Goal: Transaction & Acquisition: Purchase product/service

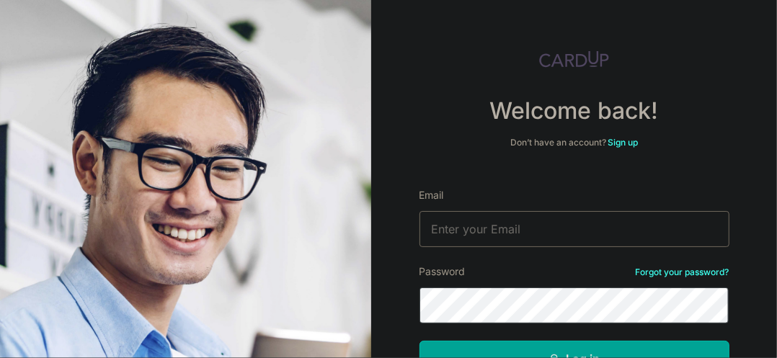
click at [444, 228] on input "Email" at bounding box center [575, 229] width 310 height 36
type input "xmarcusx@gmail.com"
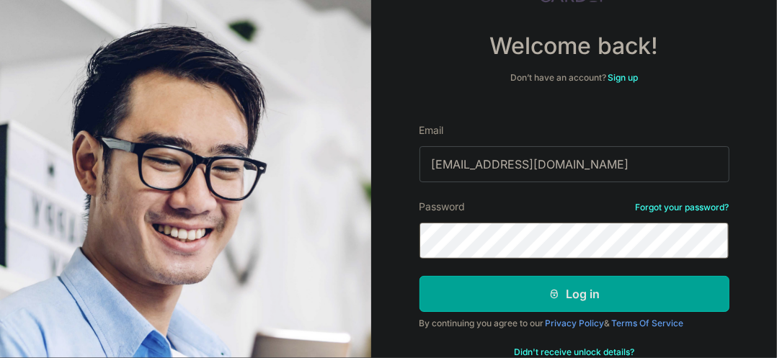
click at [420, 276] on button "Log in" at bounding box center [575, 294] width 310 height 36
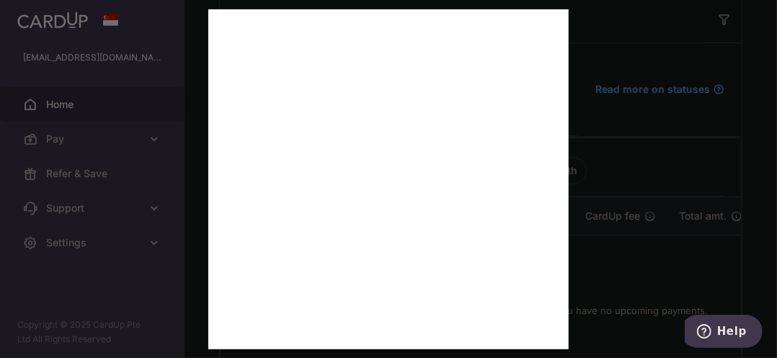
scroll to position [327, 0]
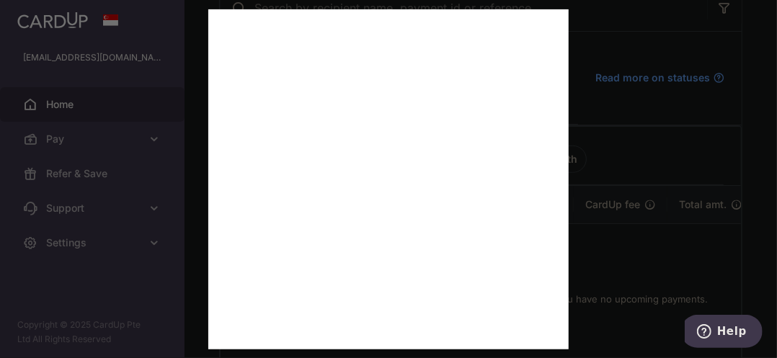
click at [89, 187] on div at bounding box center [392, 181] width 785 height 362
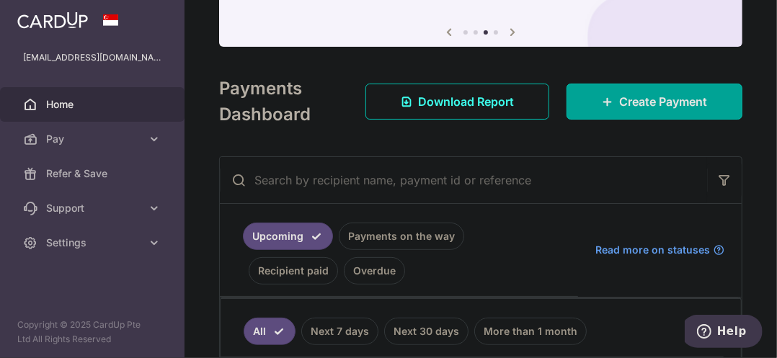
scroll to position [221, 0]
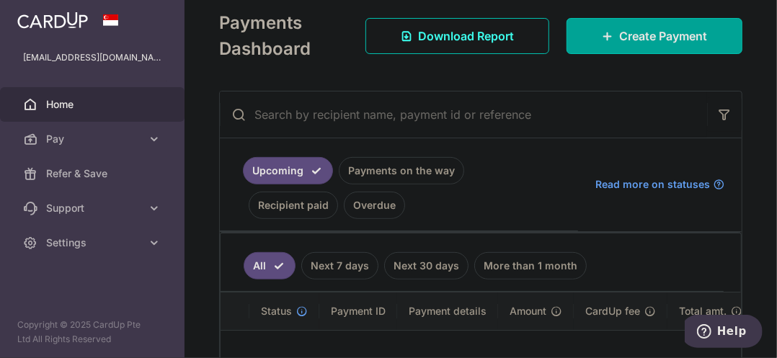
click at [387, 170] on link "Payments on the way" at bounding box center [401, 170] width 125 height 27
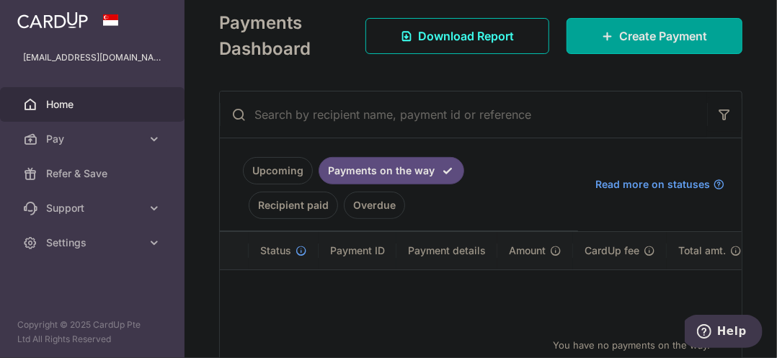
click at [281, 174] on link "Upcoming" at bounding box center [278, 170] width 70 height 27
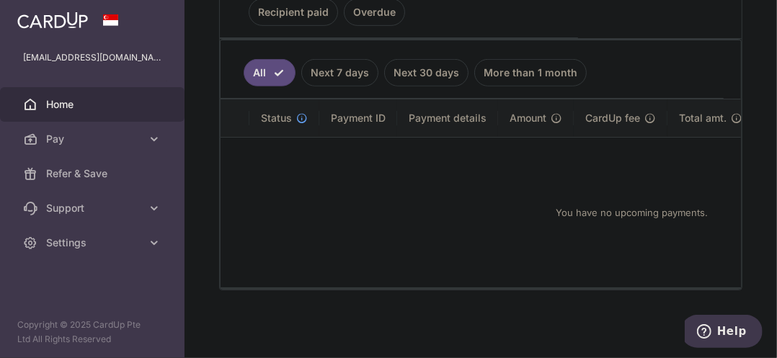
scroll to position [352, 0]
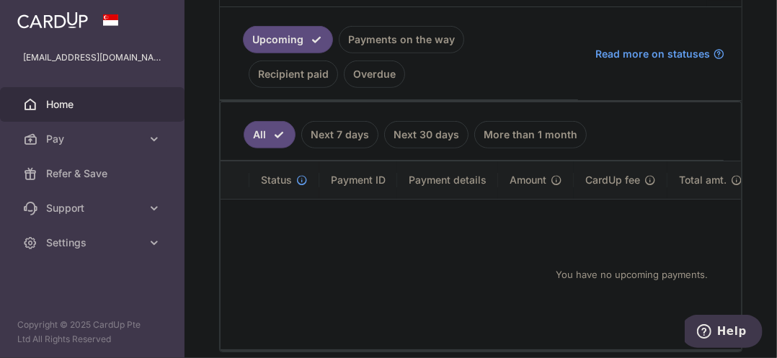
click at [99, 138] on span "Pay" at bounding box center [93, 139] width 95 height 14
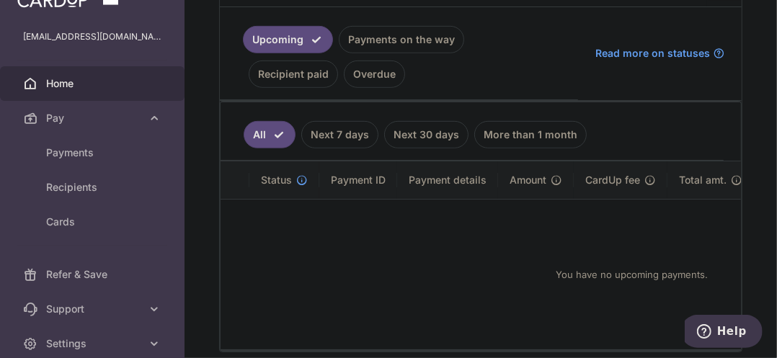
scroll to position [0, 0]
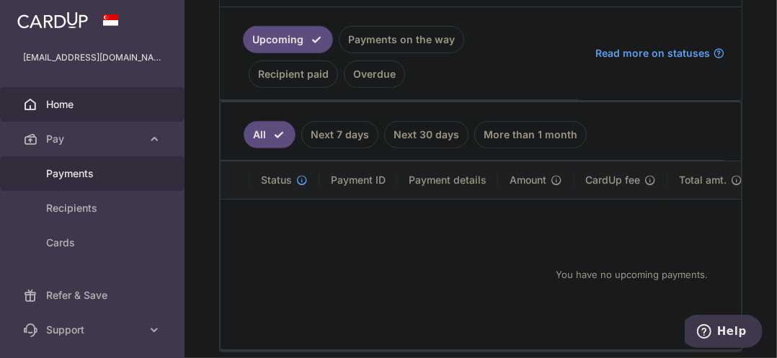
click at [86, 180] on span "Payments" at bounding box center [93, 174] width 95 height 14
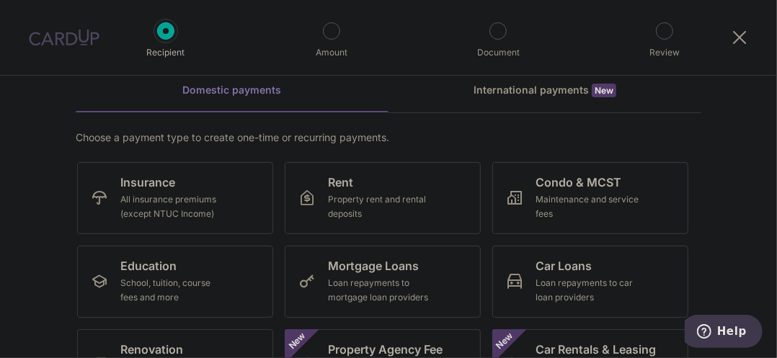
scroll to position [130, 0]
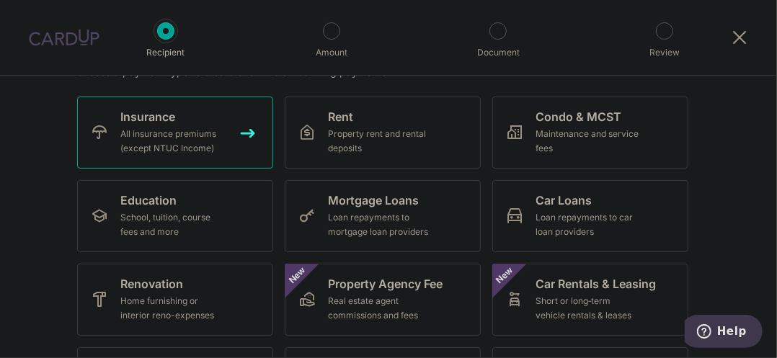
click at [126, 120] on span "Insurance" at bounding box center [147, 116] width 55 height 17
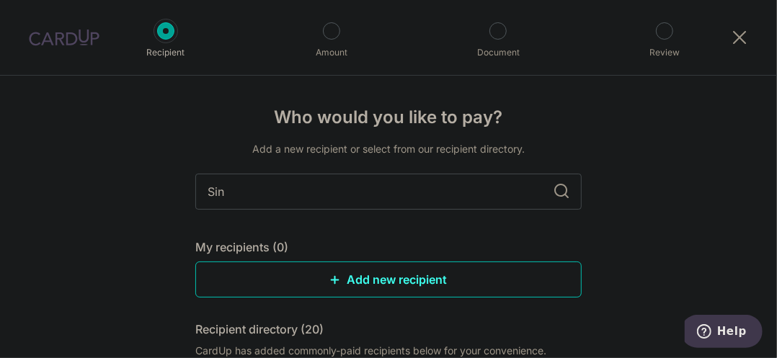
type input "Sing"
type input "Singlife"
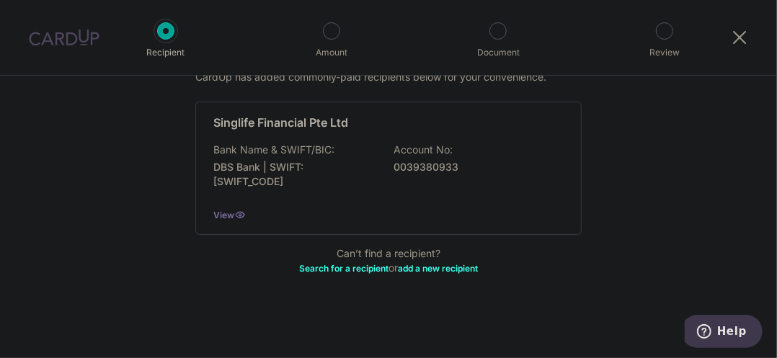
scroll to position [209, 0]
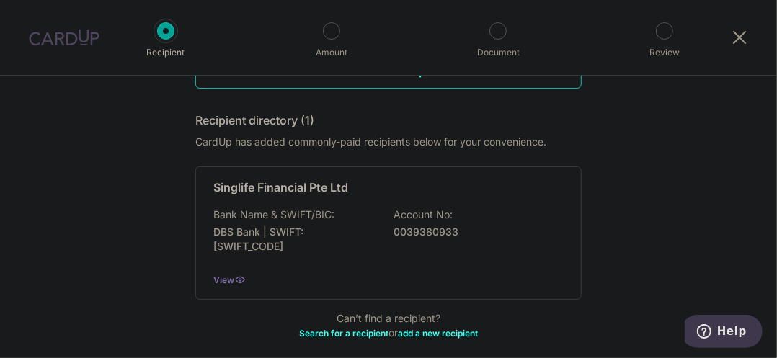
click at [301, 182] on p "Singlife Financial Pte Ltd" at bounding box center [280, 187] width 135 height 17
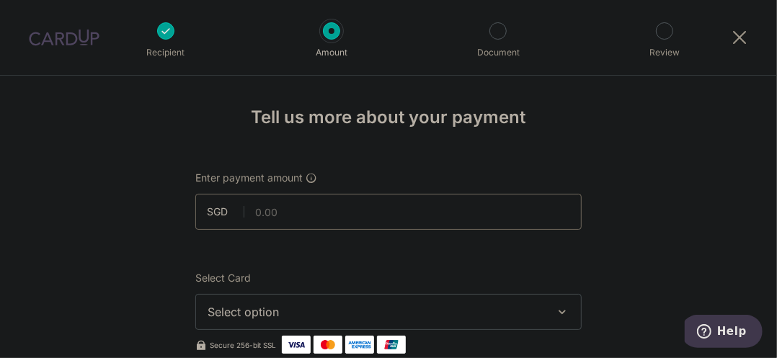
click at [264, 214] on input "text" at bounding box center [388, 212] width 386 height 36
type input "2182183.10"
click at [268, 213] on input "2182183.10" at bounding box center [388, 212] width 386 height 36
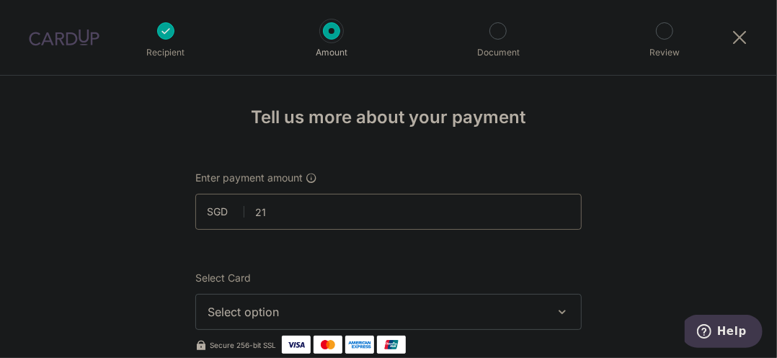
type input "2"
type input "2,183.10"
click at [288, 177] on span "Enter payment amount" at bounding box center [248, 178] width 107 height 14
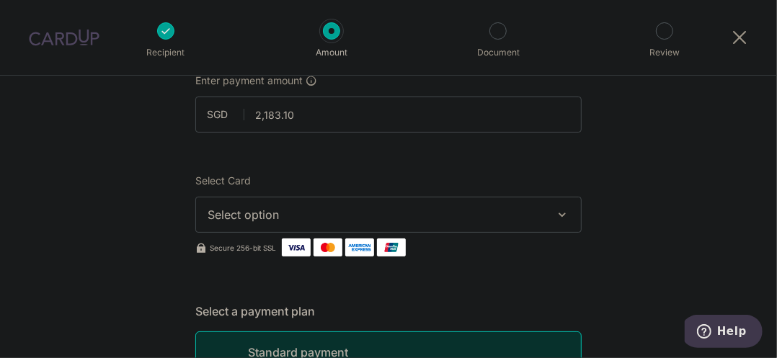
scroll to position [130, 0]
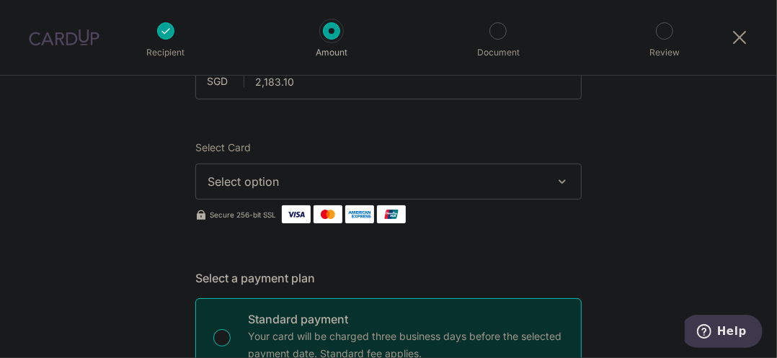
click at [227, 178] on span "Select option" at bounding box center [376, 181] width 336 height 17
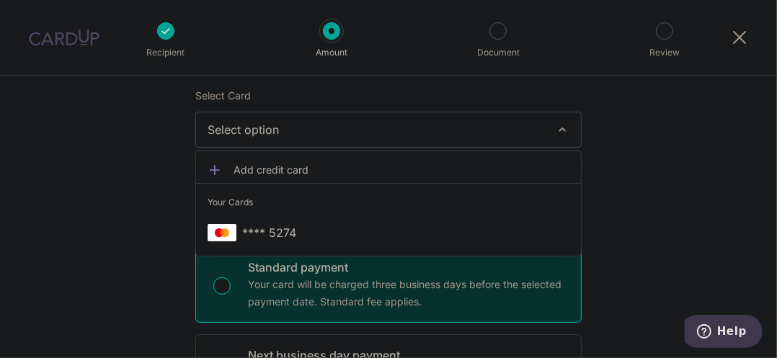
scroll to position [196, 0]
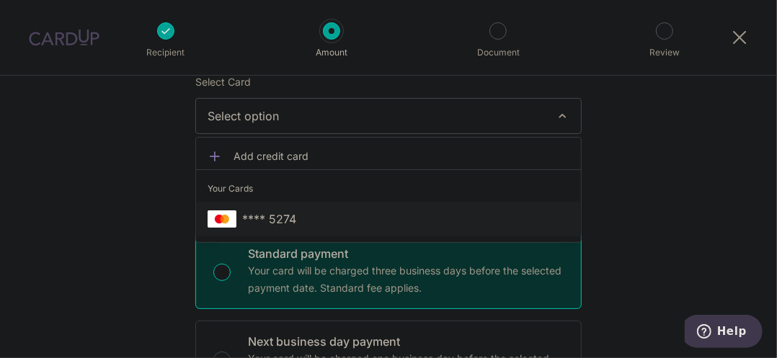
click at [258, 212] on span "**** 5274" at bounding box center [269, 219] width 54 height 17
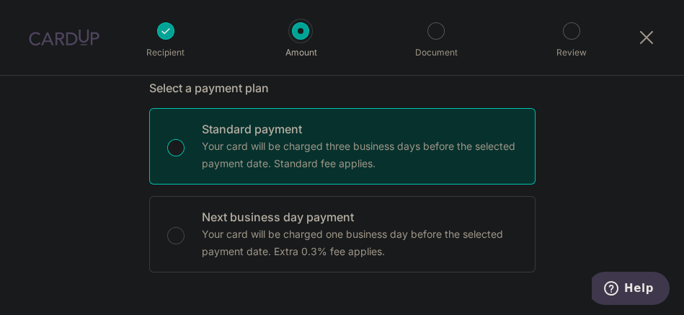
scroll to position [385, 0]
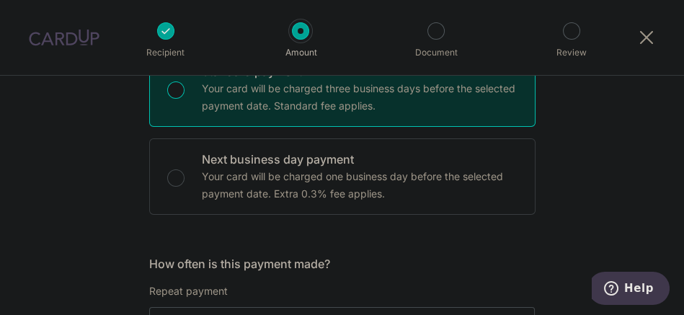
click at [275, 107] on p "Your card will be charged three business days before the selected payment date.…" at bounding box center [360, 97] width 316 height 35
click at [185, 99] on input "Standard payment Your card will be charged three business days before the selec…" at bounding box center [175, 89] width 17 height 17
click at [217, 157] on p "Next business day payment" at bounding box center [360, 159] width 316 height 17
click at [185, 169] on input "Next business day payment Your card will be charged one business day before the…" at bounding box center [175, 177] width 17 height 17
radio input "false"
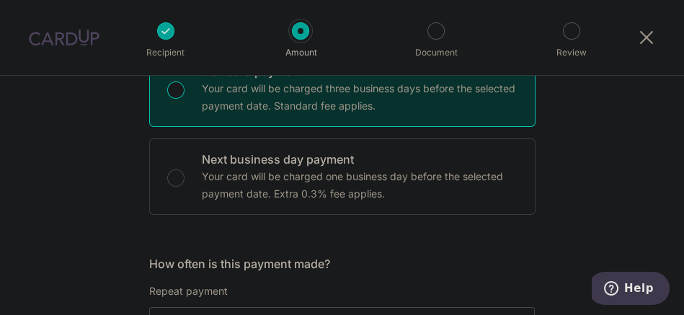
radio input "true"
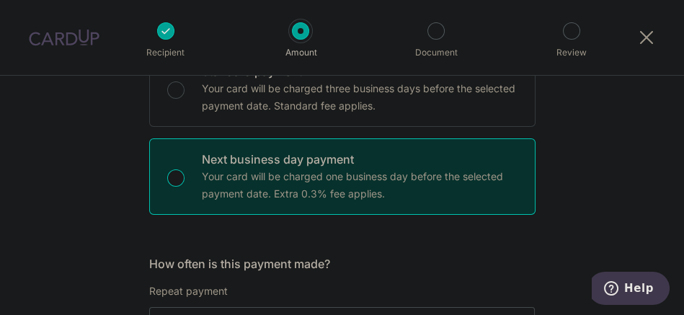
click at [214, 98] on p "Your card will be charged three business days before the selected payment date.…" at bounding box center [360, 97] width 316 height 35
click at [185, 98] on input "Standard payment Your card will be charged three business days before the selec…" at bounding box center [175, 89] width 17 height 17
radio input "true"
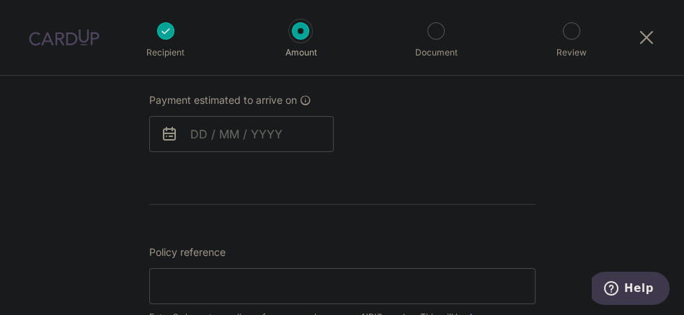
scroll to position [673, 0]
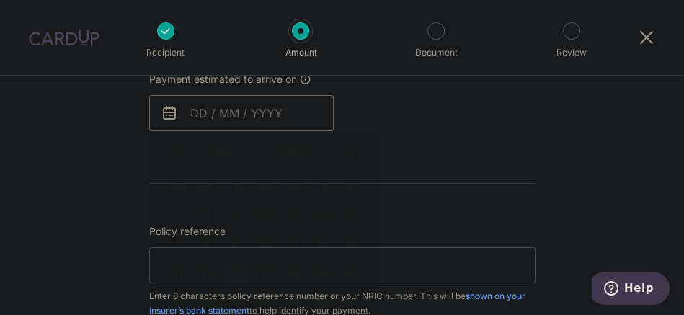
click at [229, 119] on input "text" at bounding box center [241, 113] width 185 height 36
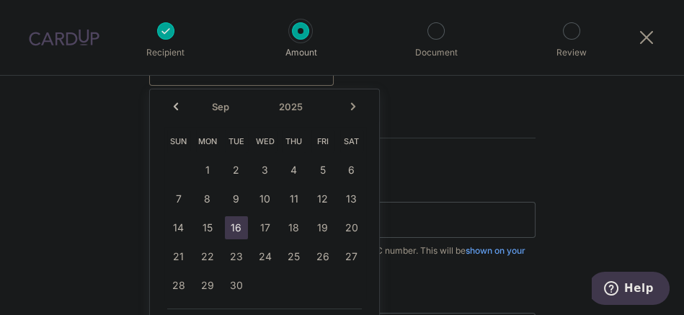
scroll to position [731, 0]
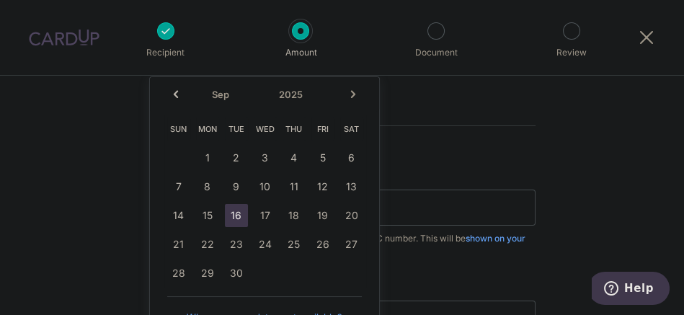
click at [239, 218] on link "16" at bounding box center [236, 215] width 23 height 23
type input "16/09/2025"
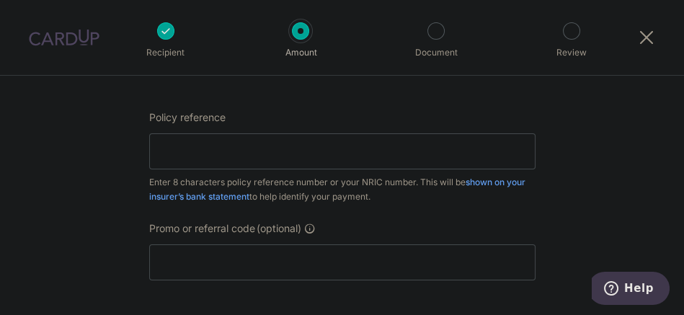
scroll to position [846, 0]
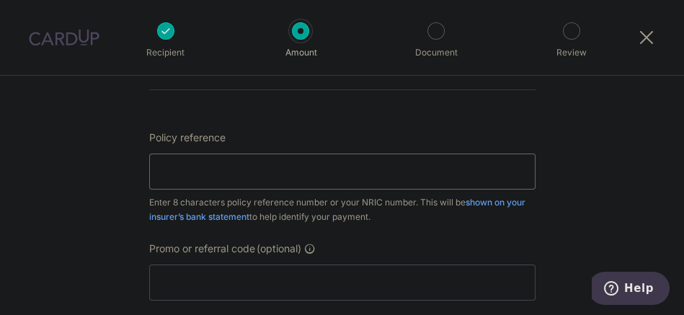
click at [187, 157] on input "Policy reference" at bounding box center [342, 172] width 386 height 36
click at [185, 164] on input "Policy reference" at bounding box center [342, 172] width 386 height 36
paste input "82195844"
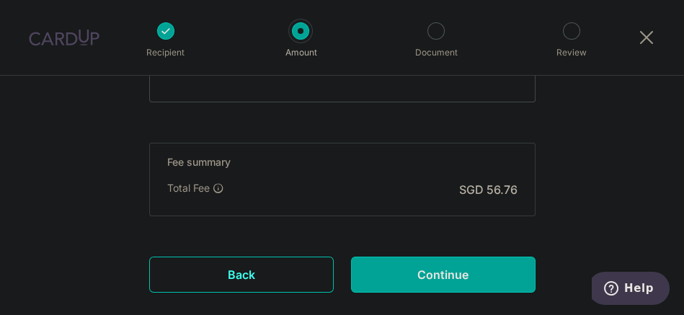
scroll to position [1069, 0]
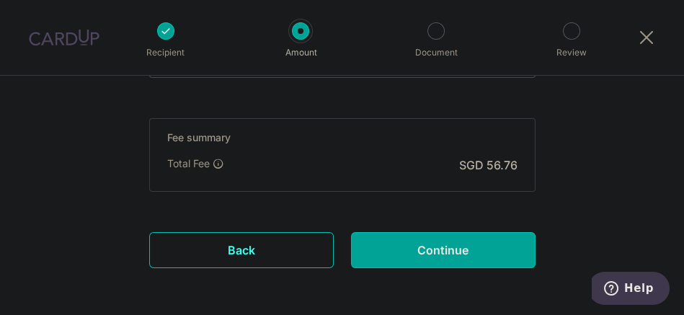
type input "82195844"
click at [494, 160] on p "SGD 56.76" at bounding box center [488, 164] width 58 height 17
copy p "56.76"
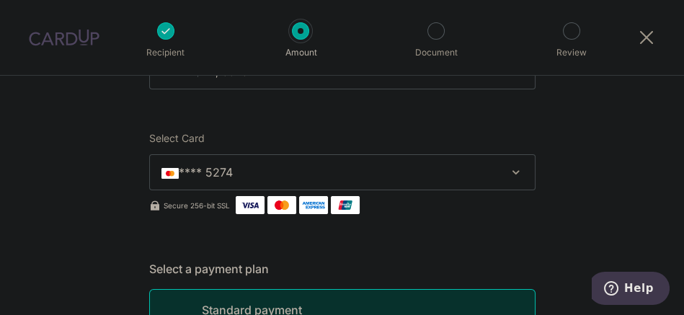
scroll to position [89, 0]
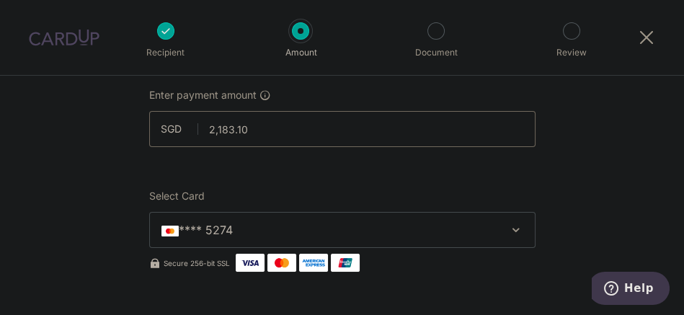
click at [236, 129] on input "2,183.10" at bounding box center [342, 129] width 386 height 36
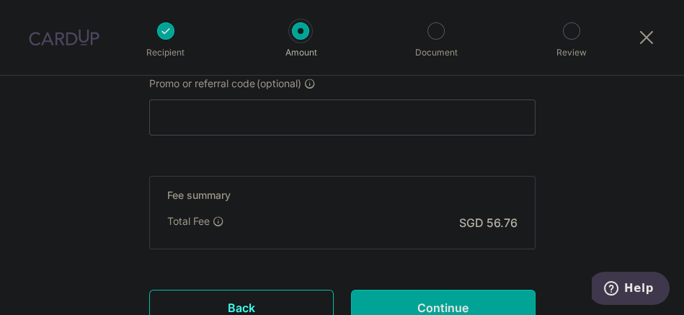
scroll to position [954, 0]
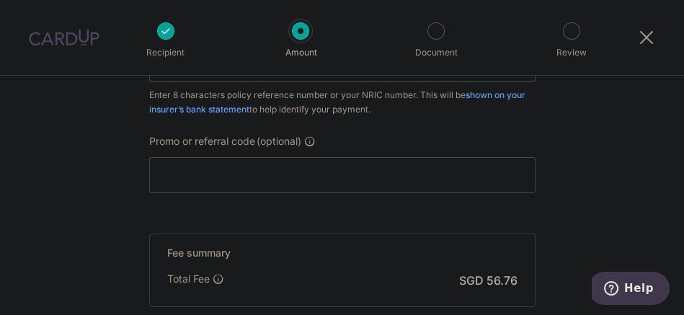
type input "2,183.10"
click at [186, 139] on span "Promo or referral code" at bounding box center [202, 141] width 106 height 14
click at [186, 157] on input "Promo or referral code (optional)" at bounding box center [342, 175] width 386 height 36
paste input "OFF225"
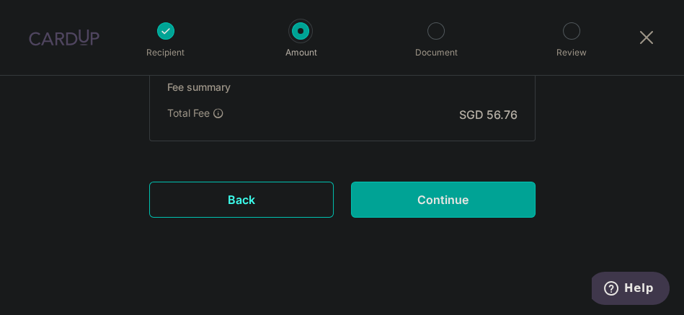
scroll to position [1127, 0]
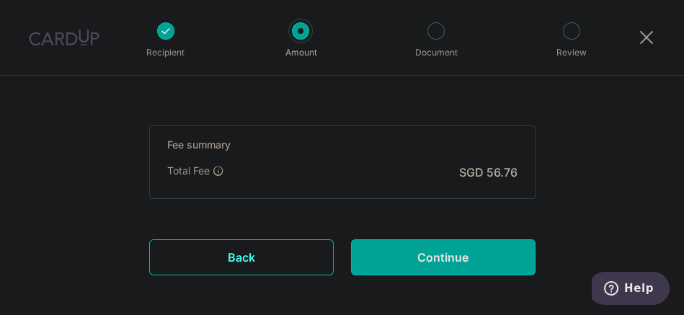
type input "OFF225"
click at [449, 250] on input "Continue" at bounding box center [443, 257] width 185 height 36
type input "Create Schedule"
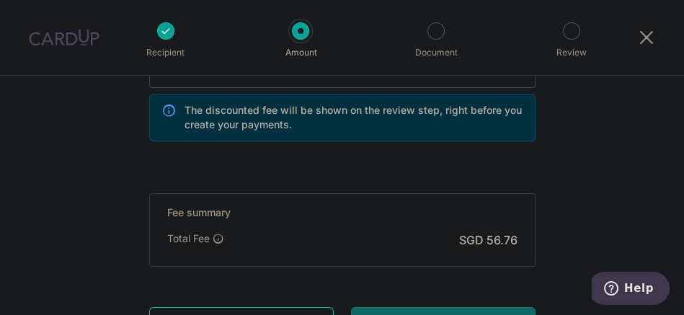
scroll to position [1069, 0]
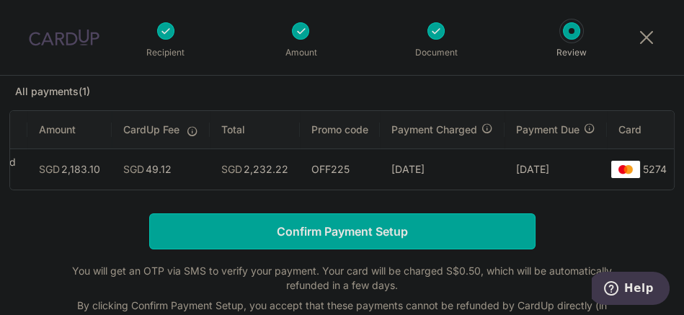
scroll to position [0, 143]
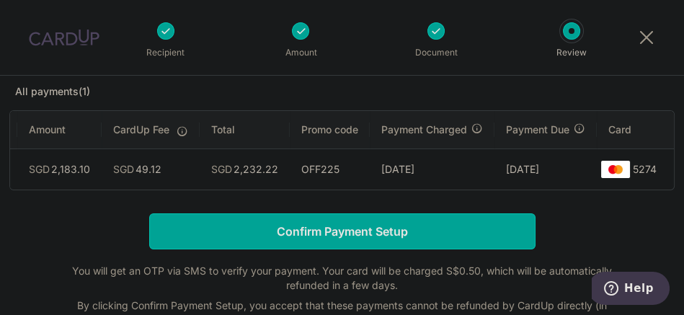
drag, startPoint x: 393, startPoint y: 149, endPoint x: 494, endPoint y: 151, distance: 100.9
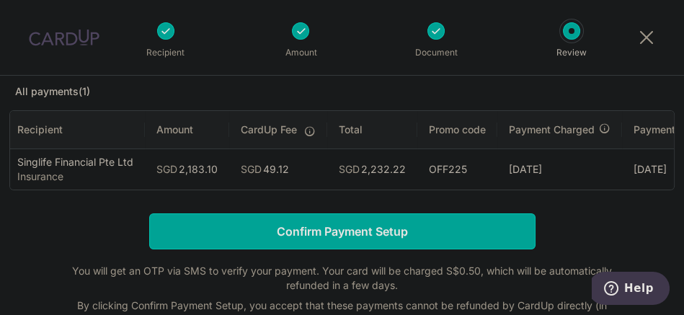
scroll to position [0, 0]
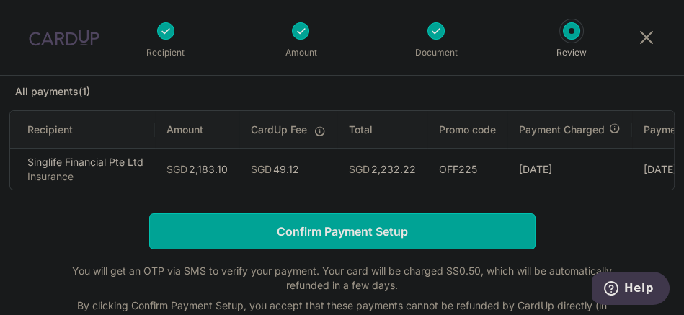
drag, startPoint x: 434, startPoint y: 153, endPoint x: 362, endPoint y: 155, distance: 72.1
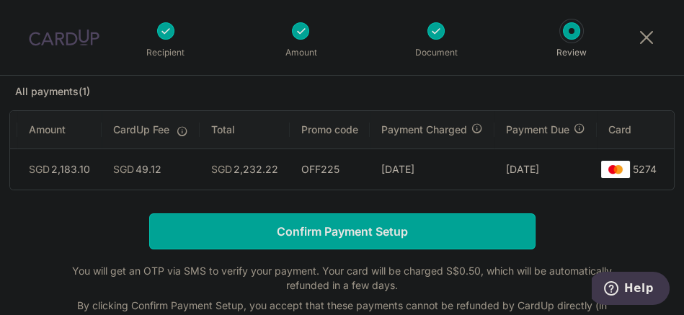
scroll to position [0, 143]
drag, startPoint x: 265, startPoint y: 172, endPoint x: 345, endPoint y: 164, distance: 81.2
drag, startPoint x: 397, startPoint y: 161, endPoint x: 491, endPoint y: 162, distance: 94.4
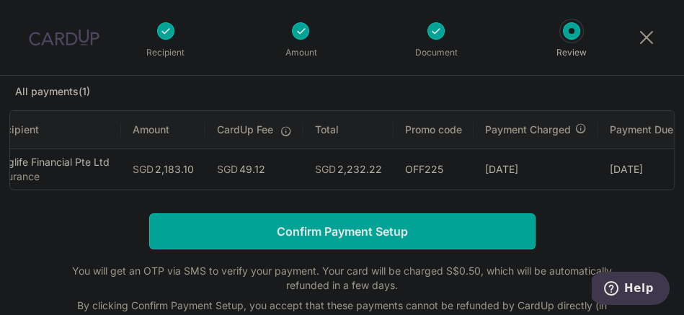
scroll to position [0, 0]
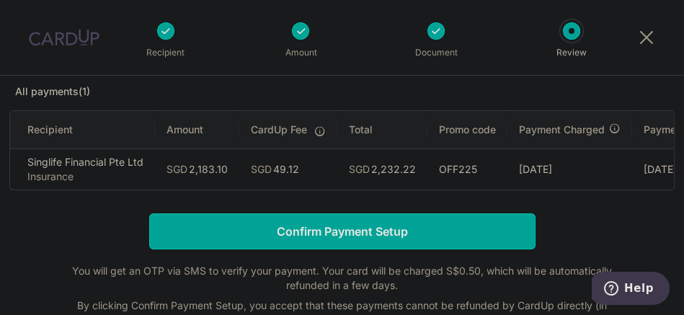
drag, startPoint x: 435, startPoint y: 177, endPoint x: 293, endPoint y: 177, distance: 142.0
click at [308, 247] on input "Confirm Payment Setup" at bounding box center [342, 231] width 386 height 36
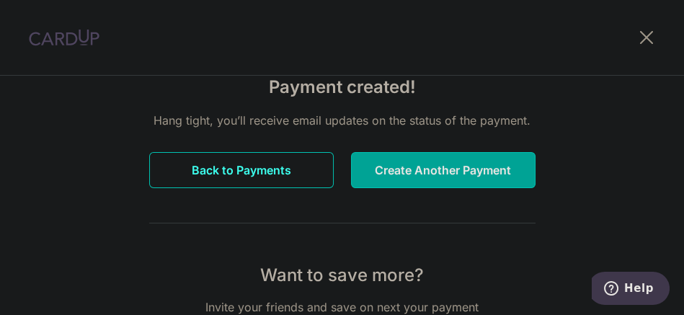
scroll to position [115, 0]
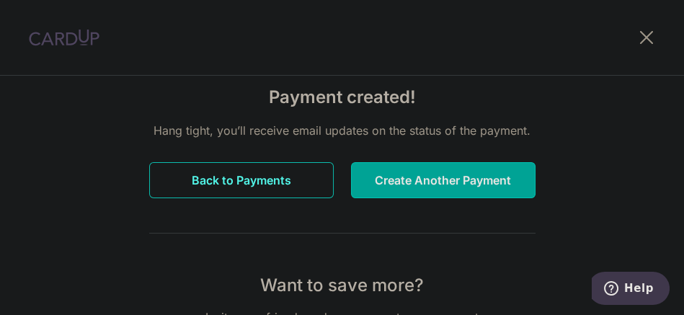
click at [247, 181] on button "Back to Payments" at bounding box center [241, 180] width 185 height 36
